Goal: Task Accomplishment & Management: Manage account settings

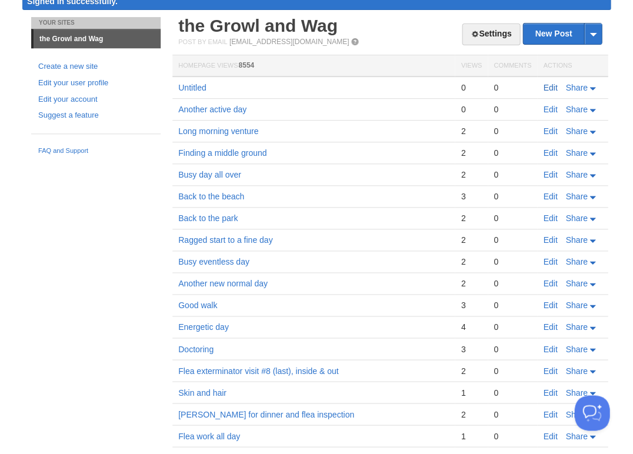
click at [549, 87] on link "Edit" at bounding box center [550, 87] width 14 height 9
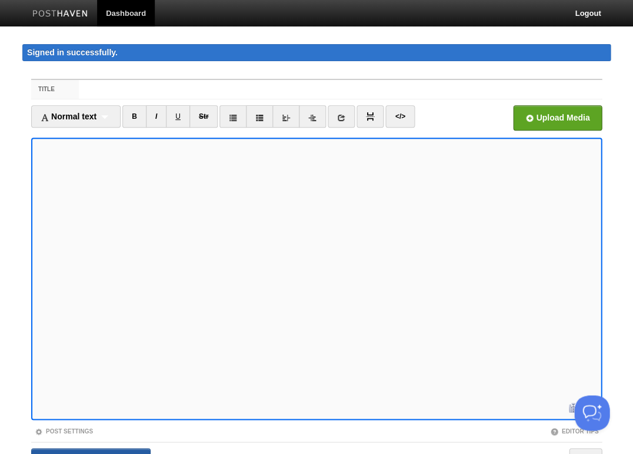
click at [89, 454] on input "Save and Publish" at bounding box center [90, 462] width 119 height 29
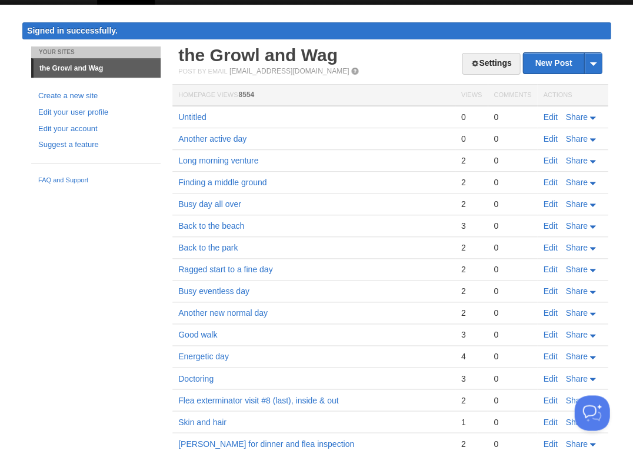
click at [551, 114] on link "Edit" at bounding box center [550, 116] width 14 height 9
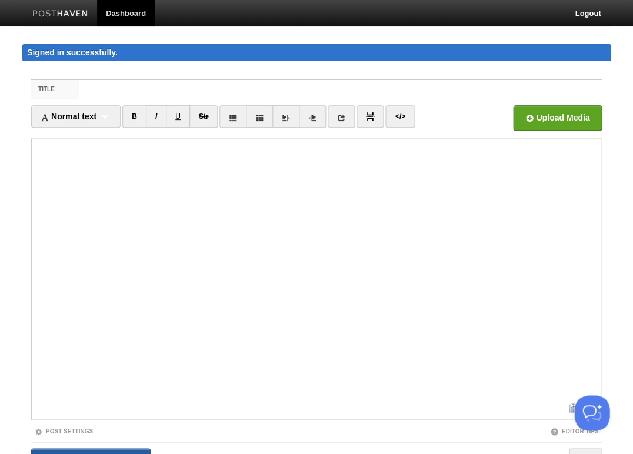
click at [89, 454] on input "Save and Publish" at bounding box center [90, 462] width 119 height 29
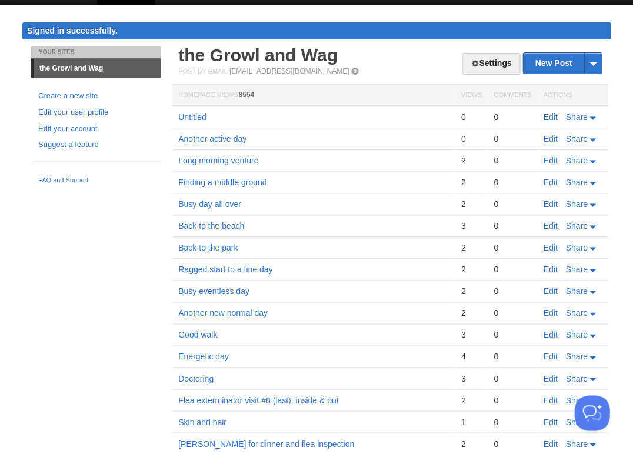
click at [548, 116] on link "Edit" at bounding box center [550, 116] width 14 height 9
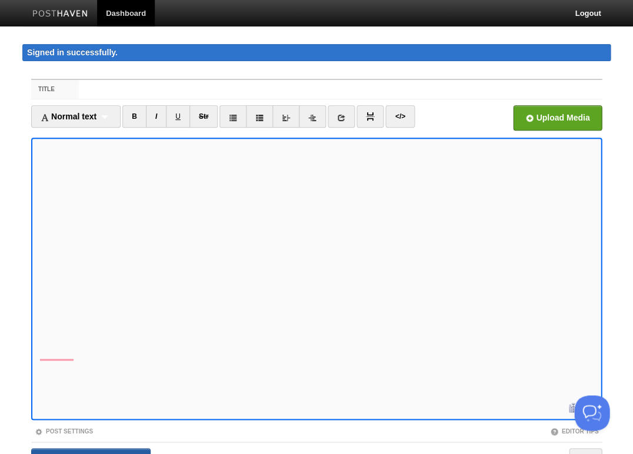
click at [89, 454] on input "Save and Publish" at bounding box center [90, 462] width 119 height 29
